Goal: Information Seeking & Learning: Learn about a topic

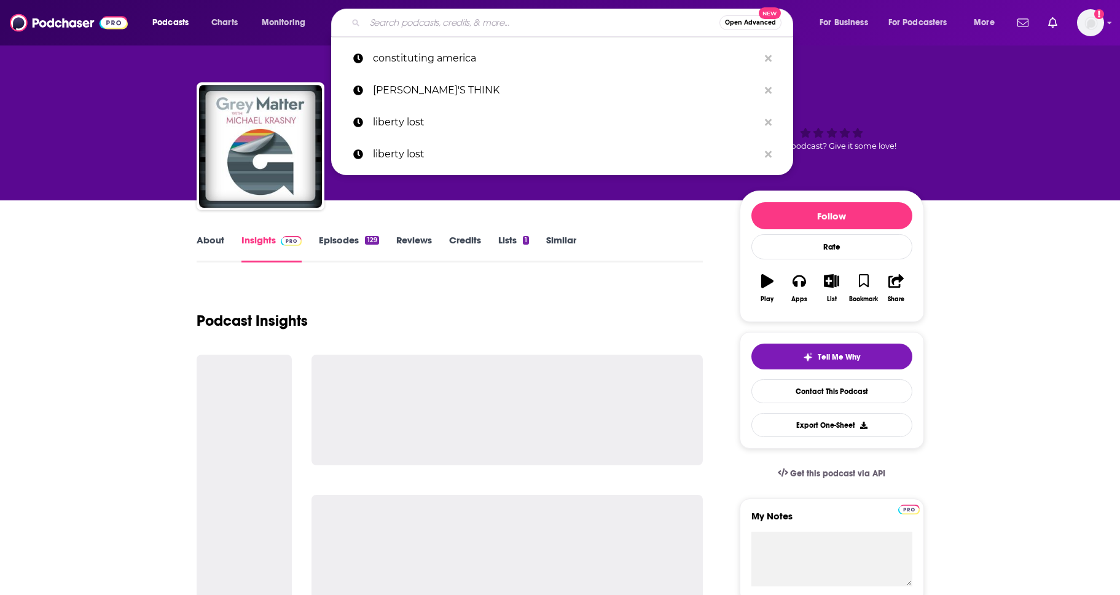
click at [446, 18] on input "Search podcasts, credits, & more..." at bounding box center [542, 23] width 355 height 20
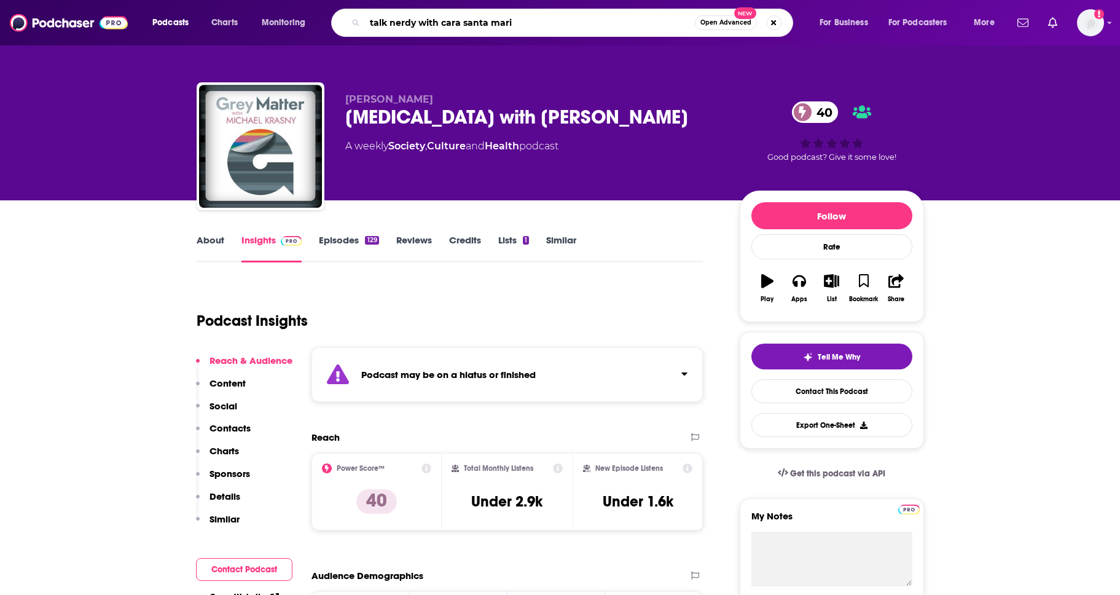
type input "talk nerdy with cara santa [PERSON_NAME]"
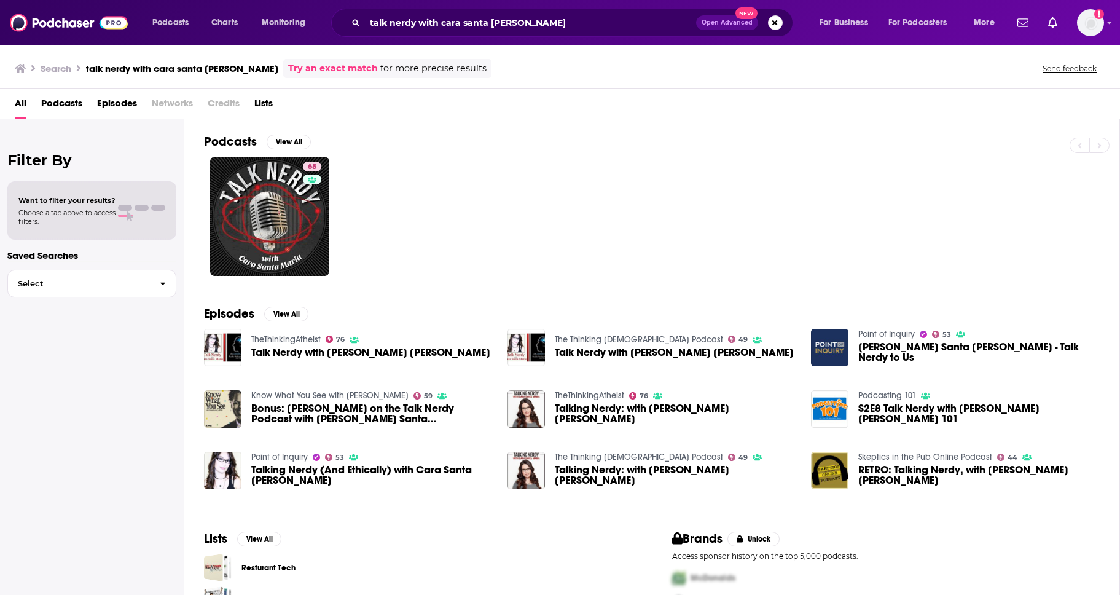
scroll to position [54, 0]
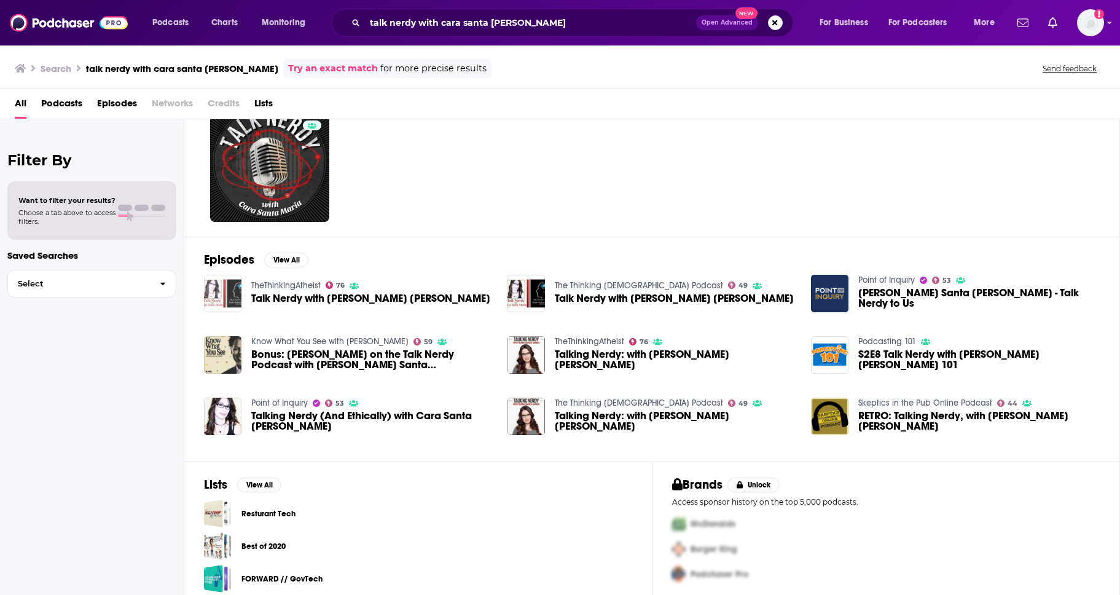
click at [228, 293] on img "Talk Nerdy with Cara Santa Maria" at bounding box center [222, 293] width 37 height 37
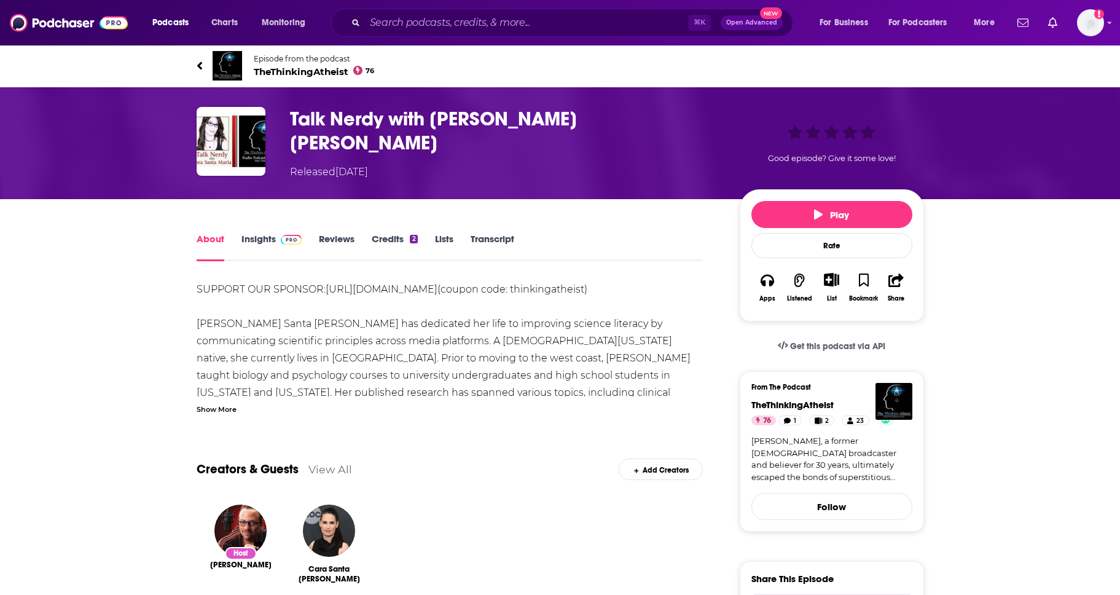
click at [269, 233] on link "Insights" at bounding box center [272, 247] width 61 height 28
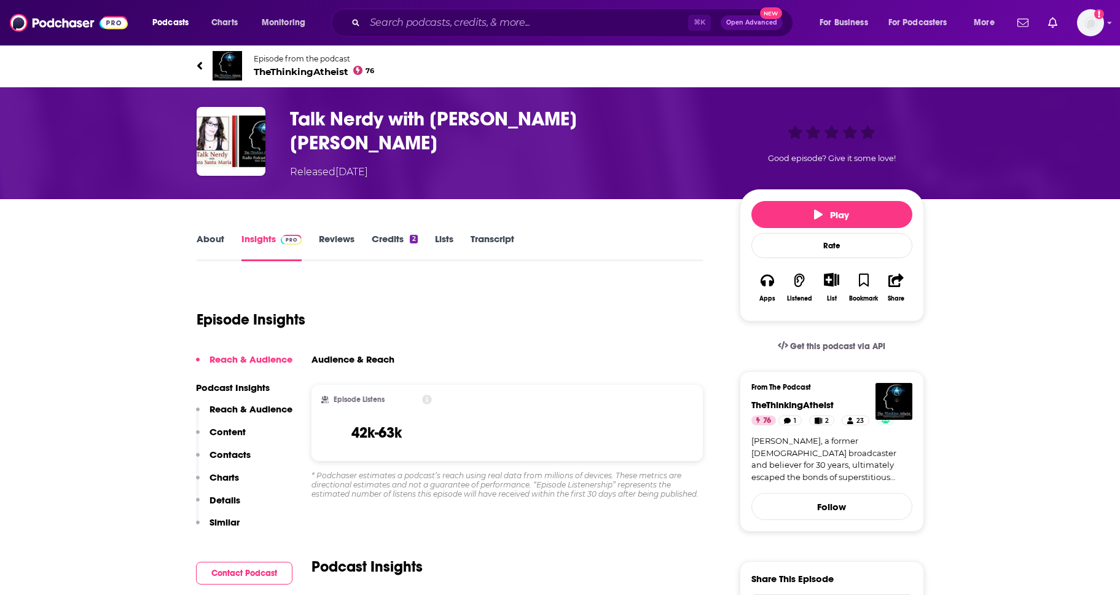
click at [205, 233] on link "About" at bounding box center [211, 247] width 28 height 28
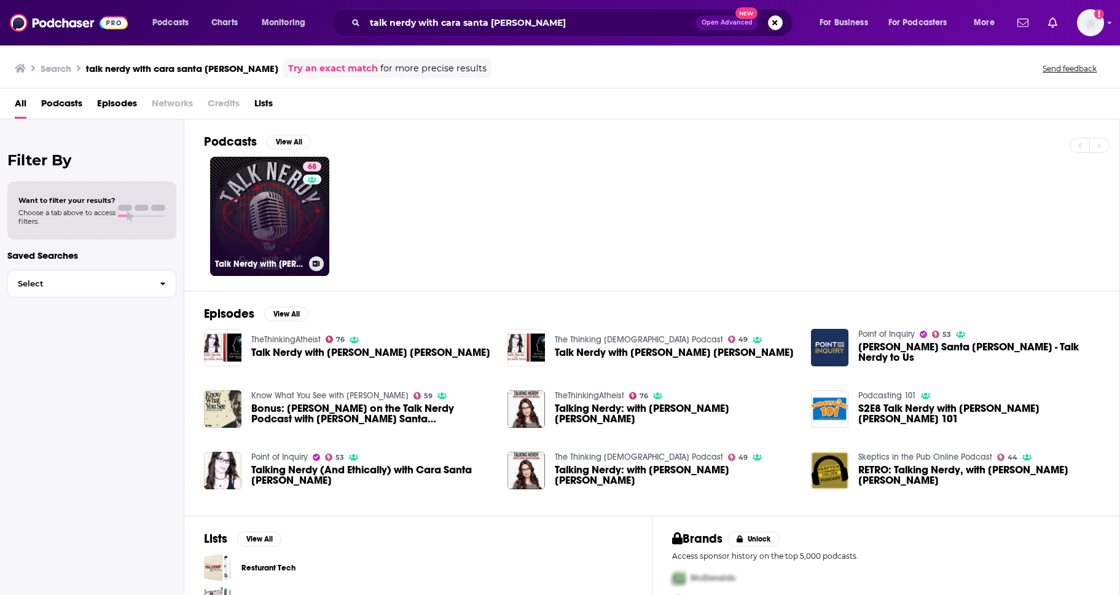
click at [253, 180] on link "68 Talk Nerdy with [PERSON_NAME] [PERSON_NAME]" at bounding box center [269, 216] width 119 height 119
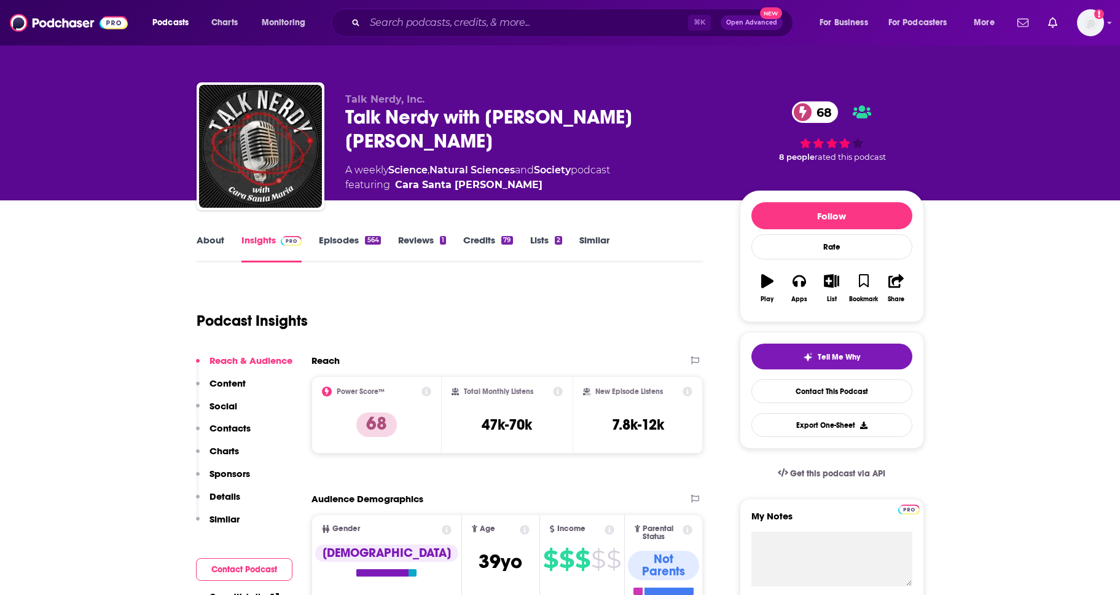
click at [213, 243] on link "About" at bounding box center [211, 248] width 28 height 28
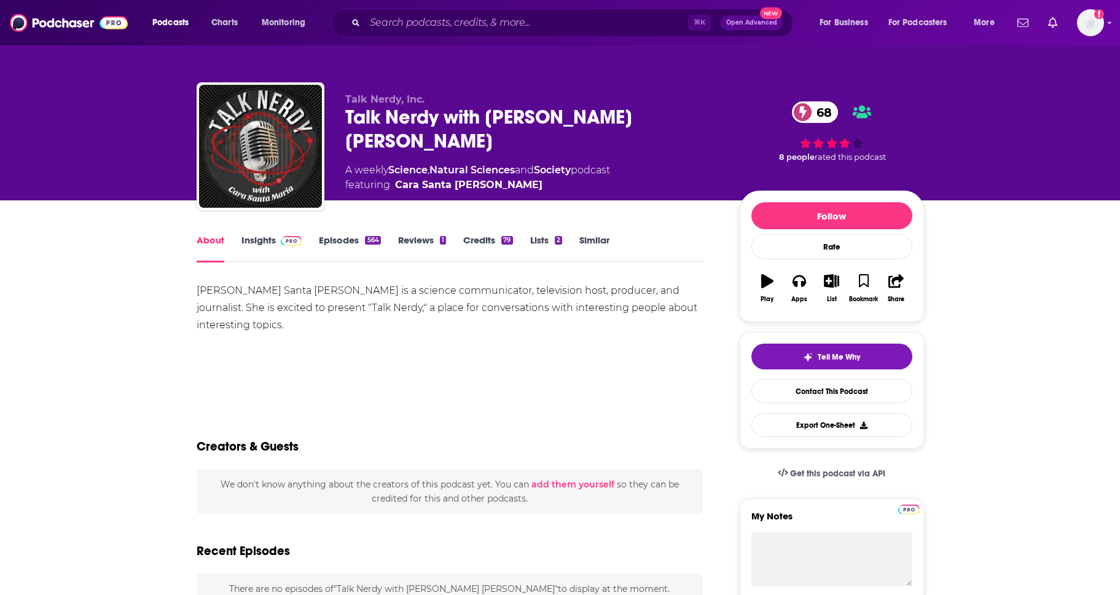
click at [248, 240] on link "Insights" at bounding box center [272, 248] width 61 height 28
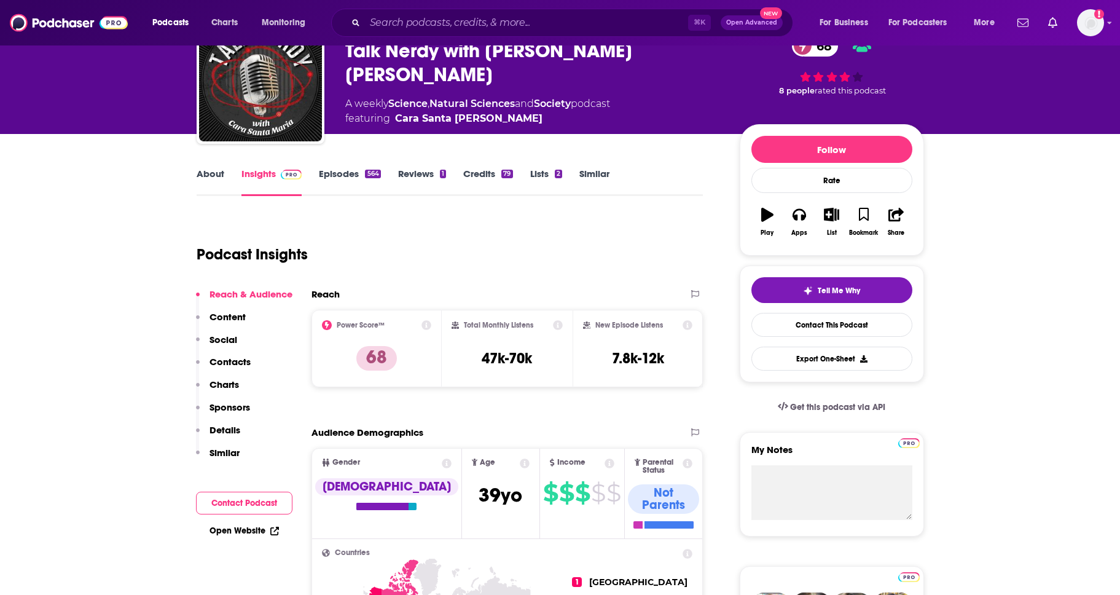
scroll to position [75, 0]
